Goal: Information Seeking & Learning: Find contact information

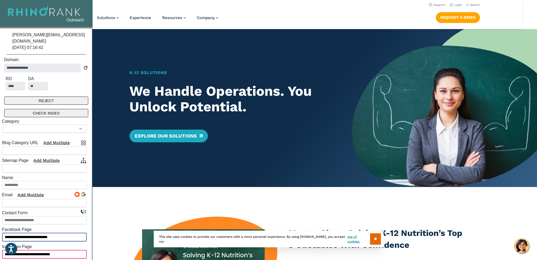
select select
click at [286, 11] on header "Support Login Search Search for: Solutions Nutrition Overview NEW School Nutrit…" at bounding box center [268, 14] width 507 height 29
click at [27, 124] on select "**********" at bounding box center [44, 128] width 85 height 8
select select "********"
click at [2, 124] on select "**********" at bounding box center [44, 128] width 85 height 8
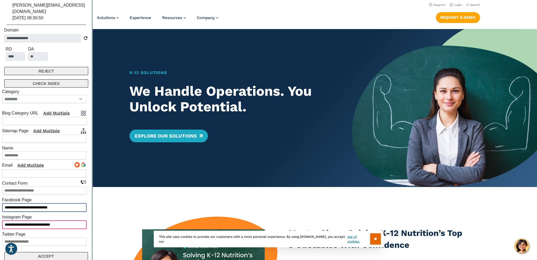
scroll to position [30, 0]
click at [30, 116] on input "text" at bounding box center [44, 120] width 85 height 8
paste input "**********"
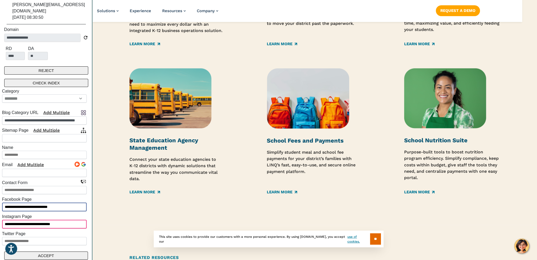
scroll to position [819, 0]
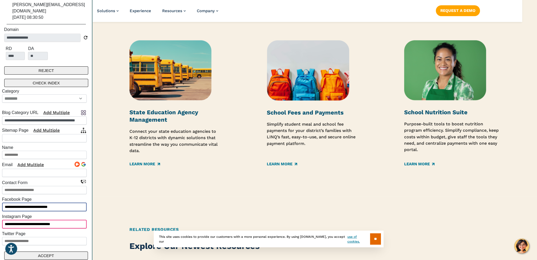
type input "**********"
click at [83, 127] on icon at bounding box center [83, 130] width 5 height 6
click at [38, 134] on input "text" at bounding box center [44, 138] width 85 height 8
paste input "**********"
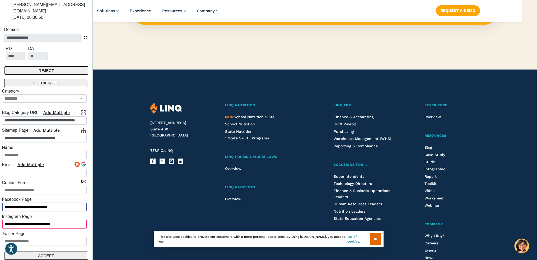
scroll to position [1381, 0]
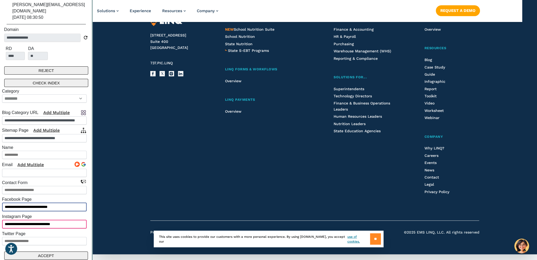
type input "**********"
click at [372, 236] on input "**" at bounding box center [375, 238] width 11 height 11
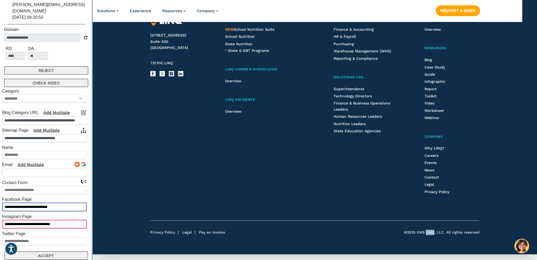
drag, startPoint x: 435, startPoint y: 231, endPoint x: 426, endPoint y: 232, distance: 9.0
click at [426, 232] on span "©2025 EMS LINQ, LLC. All rights reserved" at bounding box center [442, 232] width 76 height 5
copy span "LINQ"
click at [27, 151] on input "text" at bounding box center [44, 155] width 85 height 8
paste input "****"
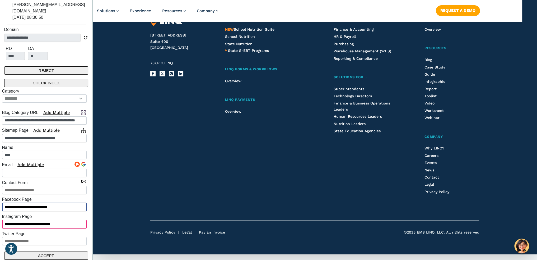
click at [33, 151] on input "****" at bounding box center [44, 155] width 85 height 8
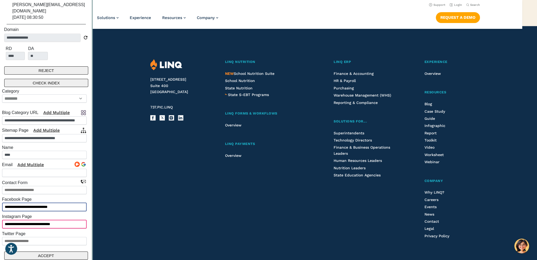
scroll to position [1328, 0]
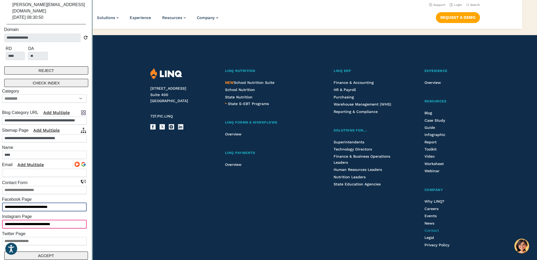
type input "****"
click at [76, 161] on div at bounding box center [80, 165] width 12 height 8
click at [77, 162] on icon at bounding box center [76, 163] width 3 height 3
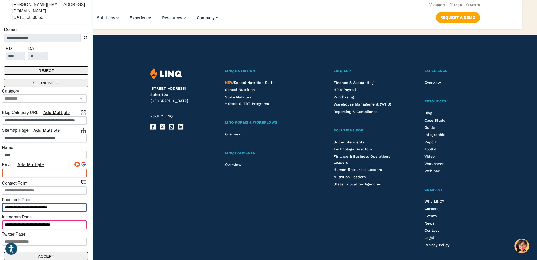
click at [55, 79] on button "CHECK INDEX" at bounding box center [46, 83] width 84 height 8
click at [47, 251] on button "ACCEPT" at bounding box center [46, 255] width 84 height 8
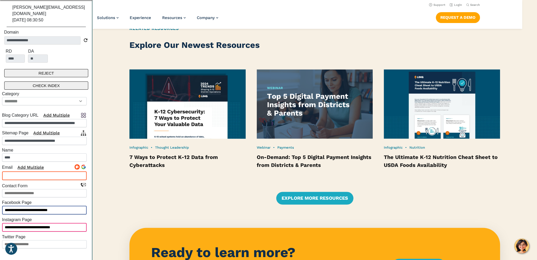
scroll to position [985, 0]
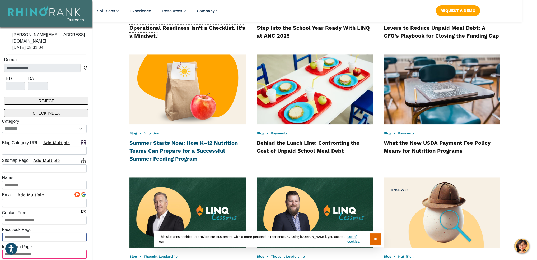
scroll to position [555, 0]
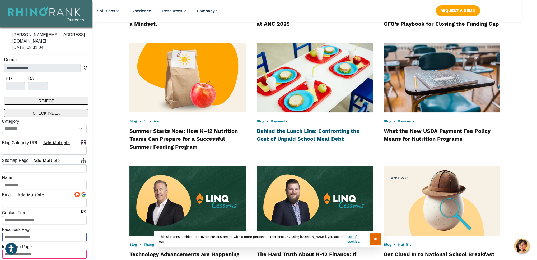
select select
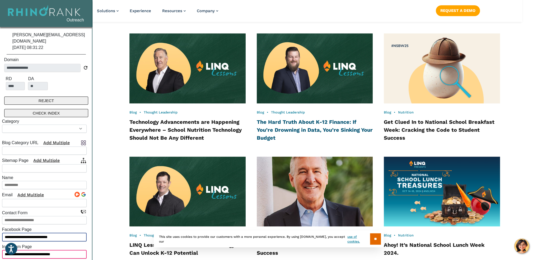
select select
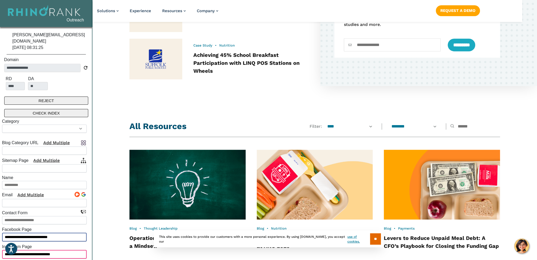
scroll to position [396, 0]
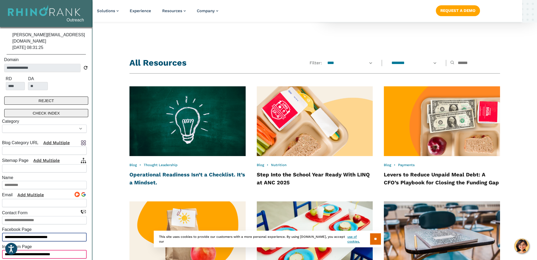
select select
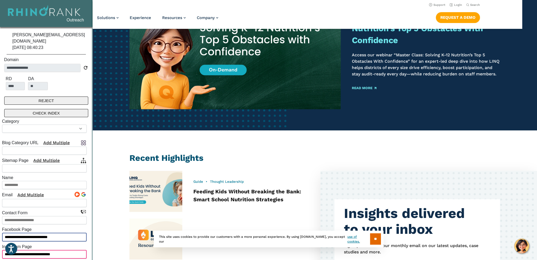
scroll to position [0, 0]
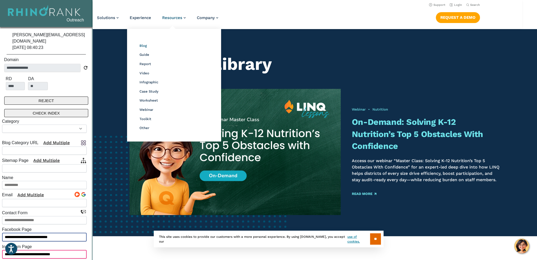
click at [142, 46] on span "Blog" at bounding box center [142, 46] width 7 height 4
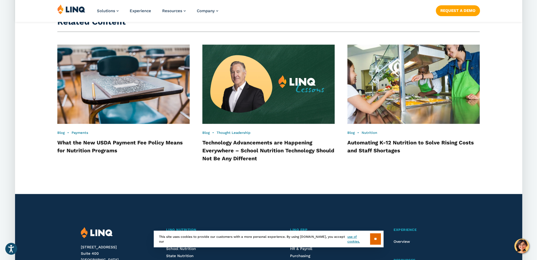
scroll to position [1232, 0]
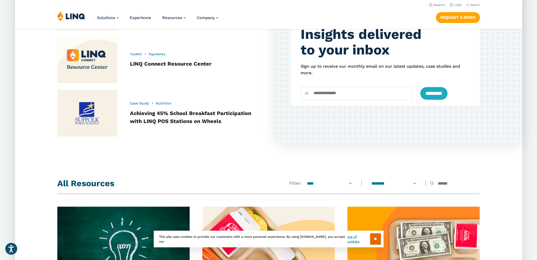
select select
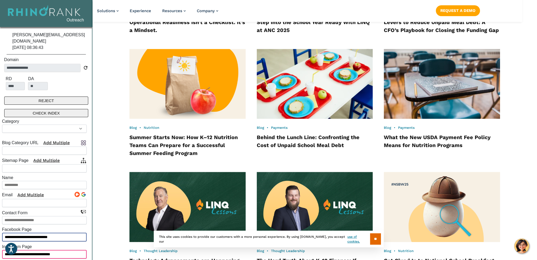
scroll to position [555, 0]
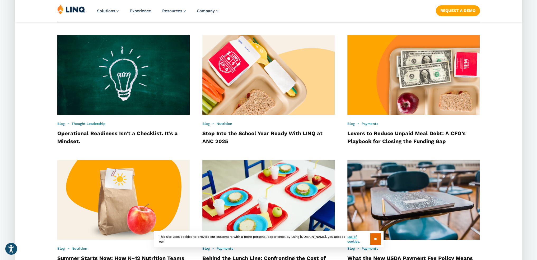
scroll to position [496, 0]
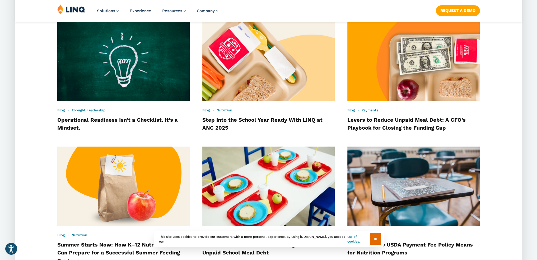
select select
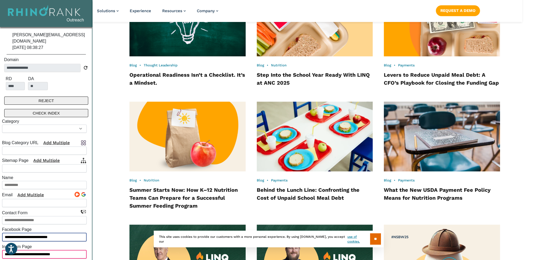
select select
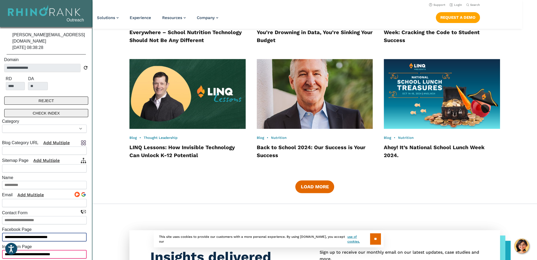
scroll to position [678, 0]
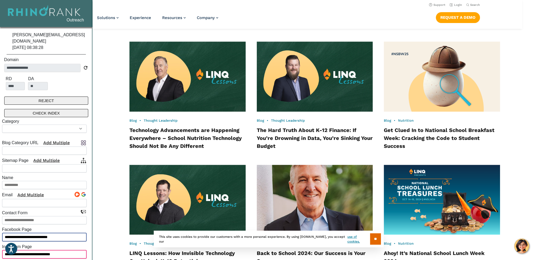
drag, startPoint x: 200, startPoint y: 138, endPoint x: 210, endPoint y: 141, distance: 11.0
click at [210, 141] on h4 "Technology Advancements are Happening Everywhere – School Nutrition Technology …" at bounding box center [187, 138] width 116 height 24
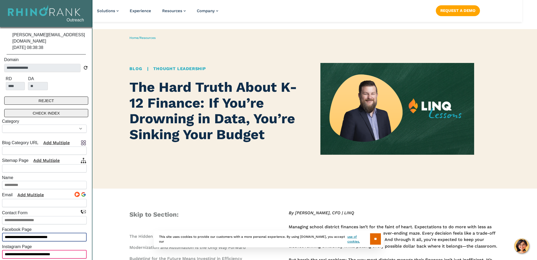
select select
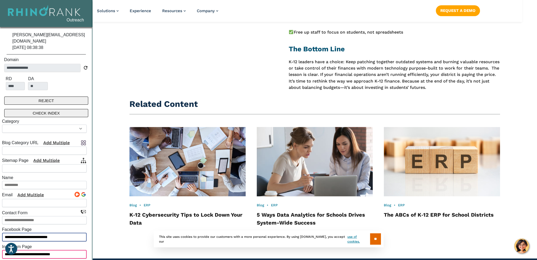
scroll to position [581, 0]
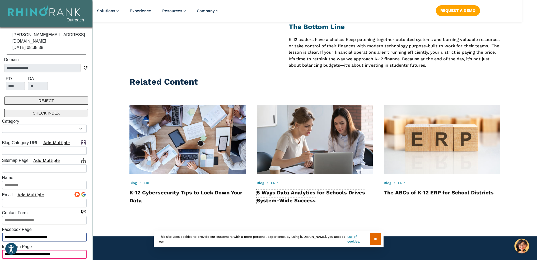
select select
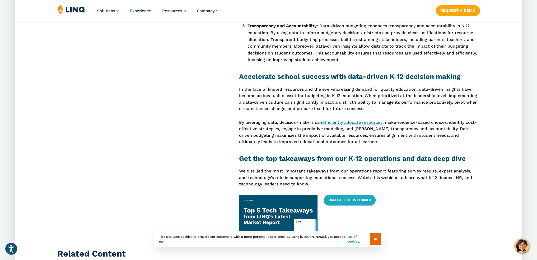
scroll to position [687, 0]
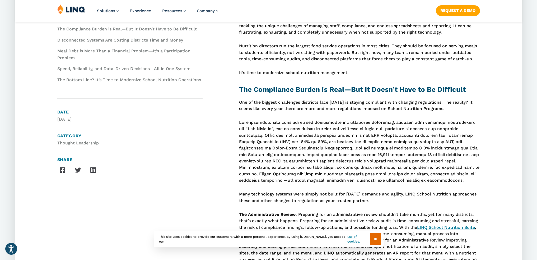
select select
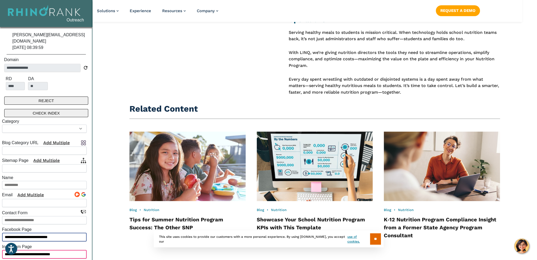
scroll to position [951, 0]
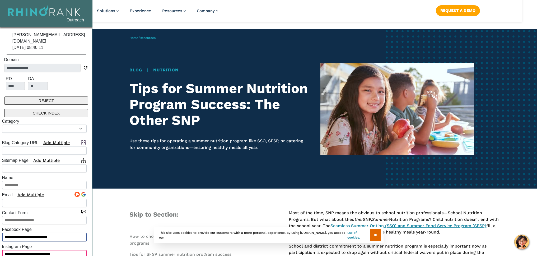
select select
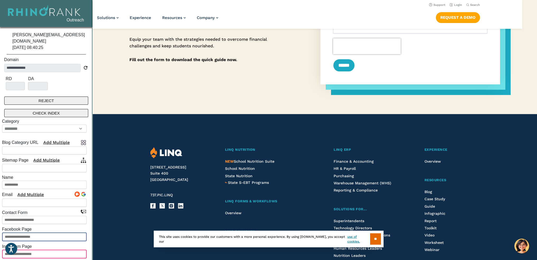
scroll to position [203, 0]
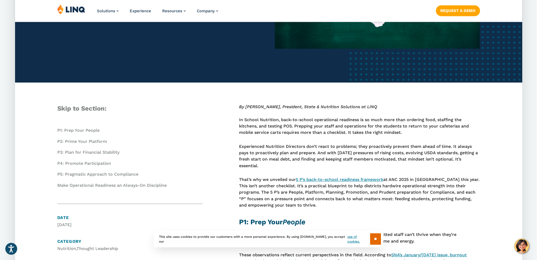
scroll to position [238, 0]
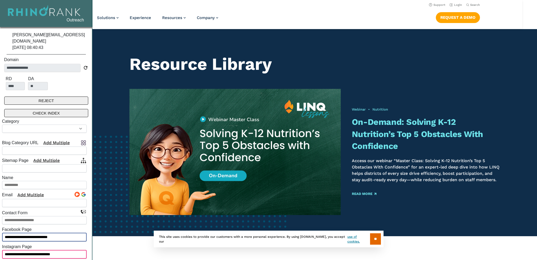
select select
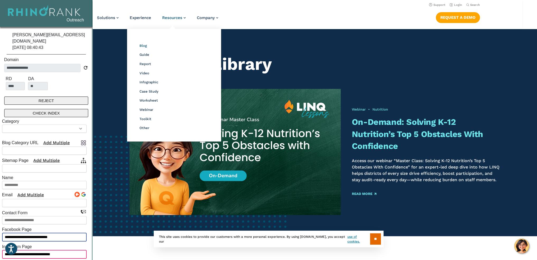
click at [141, 46] on span "Blog" at bounding box center [142, 46] width 7 height 4
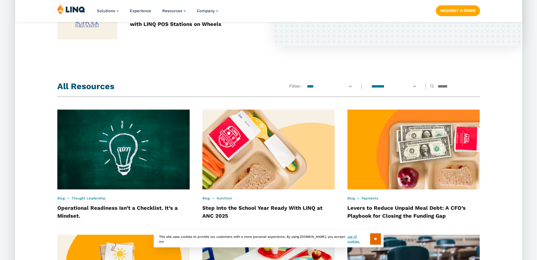
scroll to position [408, 0]
select select
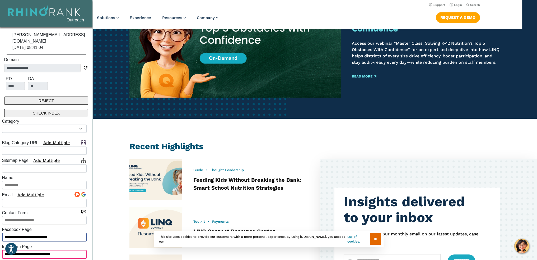
scroll to position [0, 0]
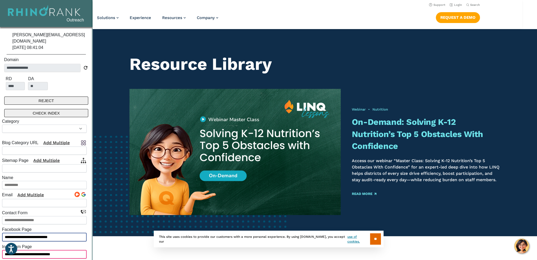
select select
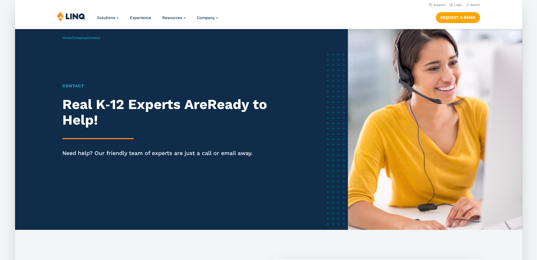
select select "********"
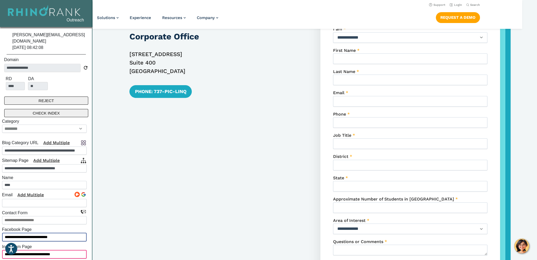
scroll to position [183, 0]
